Goal: Information Seeking & Learning: Check status

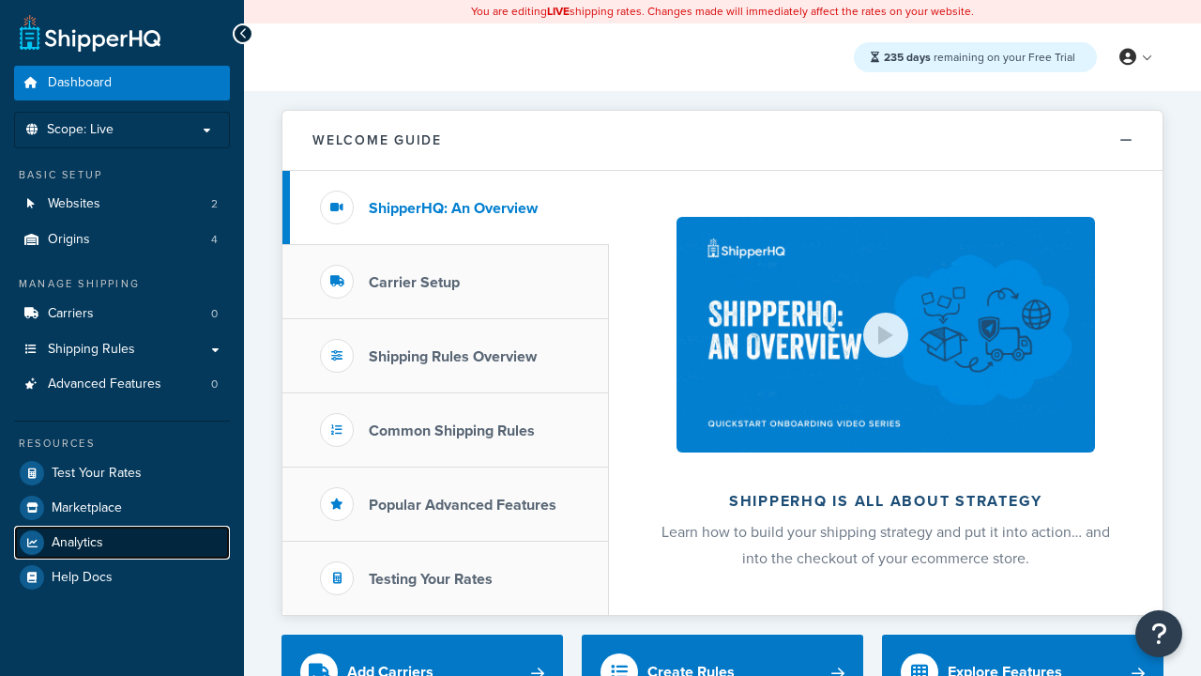
click at [77, 542] on span "Analytics" at bounding box center [78, 543] width 52 height 16
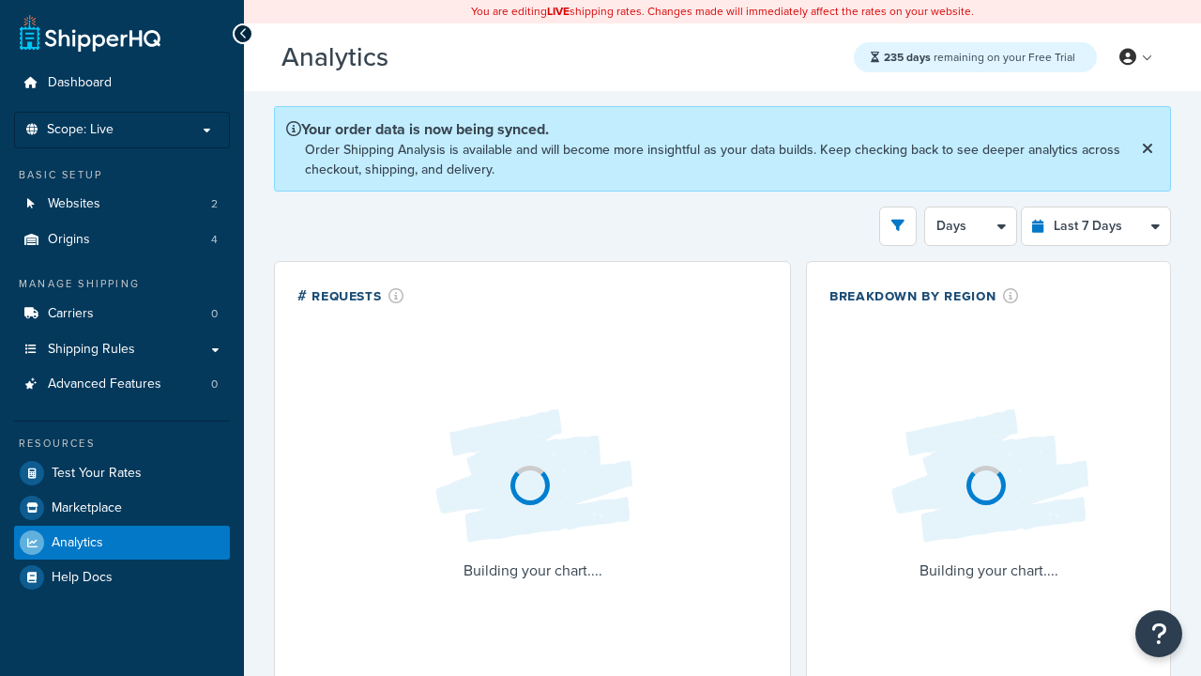
select select "last_7_days"
